Goal: Task Accomplishment & Management: Use online tool/utility

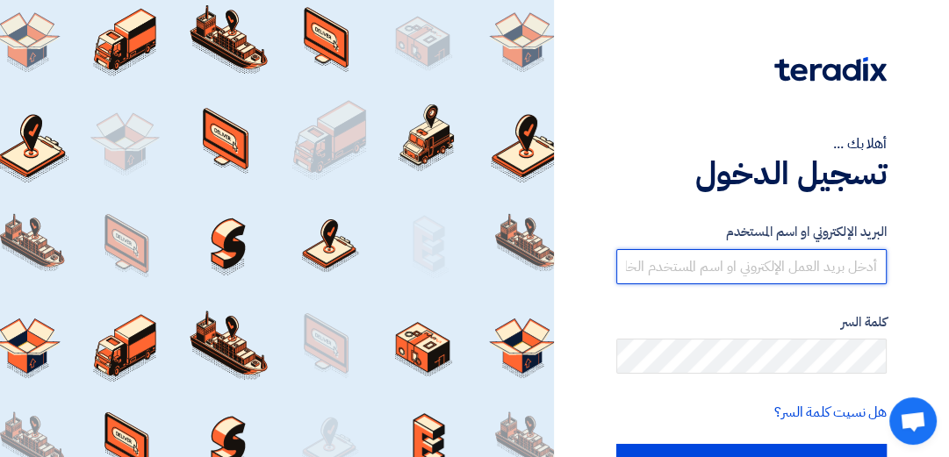
type input "[EMAIL_ADDRESS][DOMAIN_NAME]"
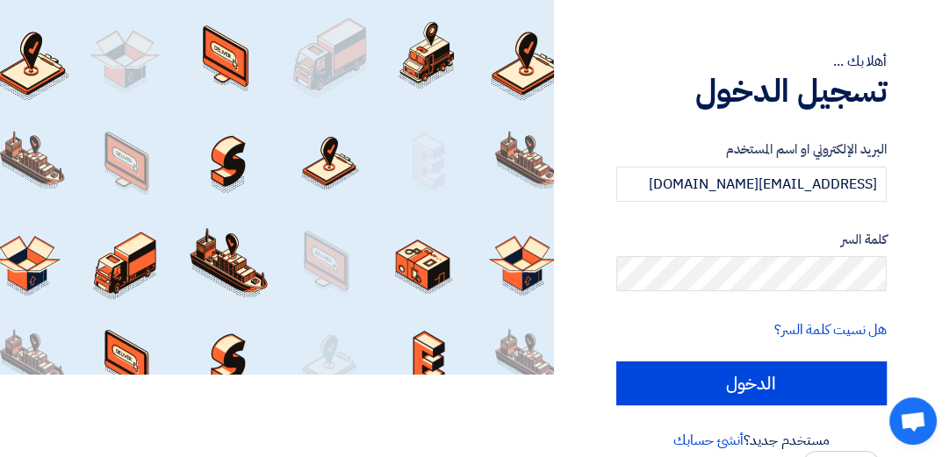
scroll to position [104, 0]
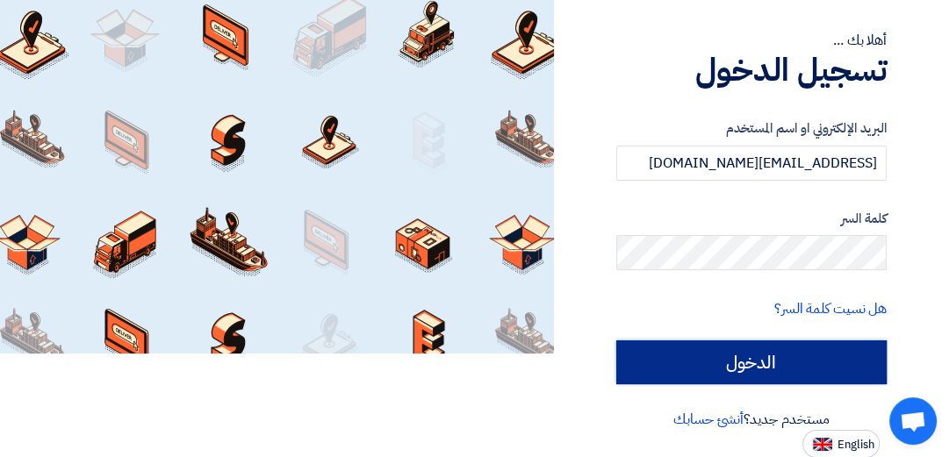
click at [759, 360] on input "الدخول" at bounding box center [751, 362] width 270 height 44
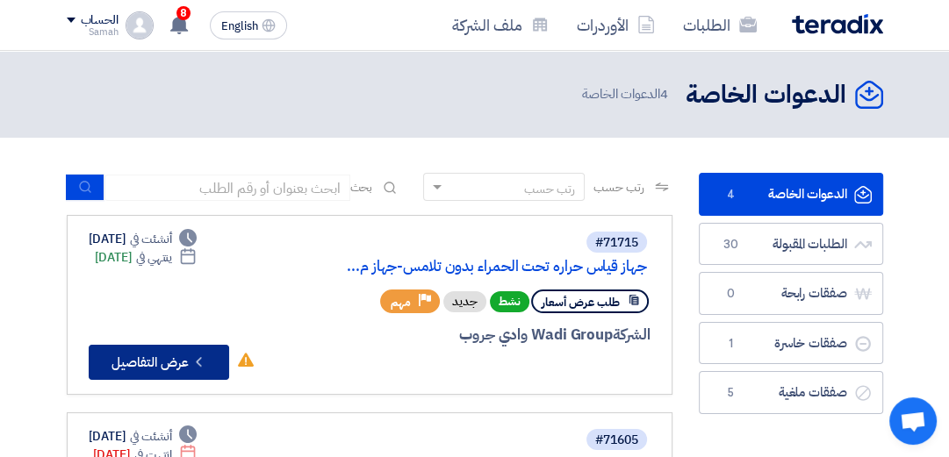
click at [167, 369] on button "Check details عرض التفاصيل" at bounding box center [159, 362] width 140 height 35
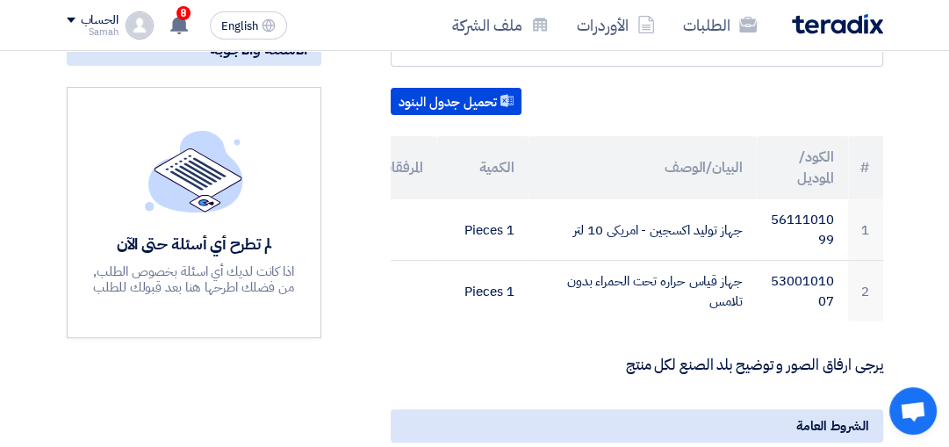
scroll to position [429, 0]
